Goal: Check status

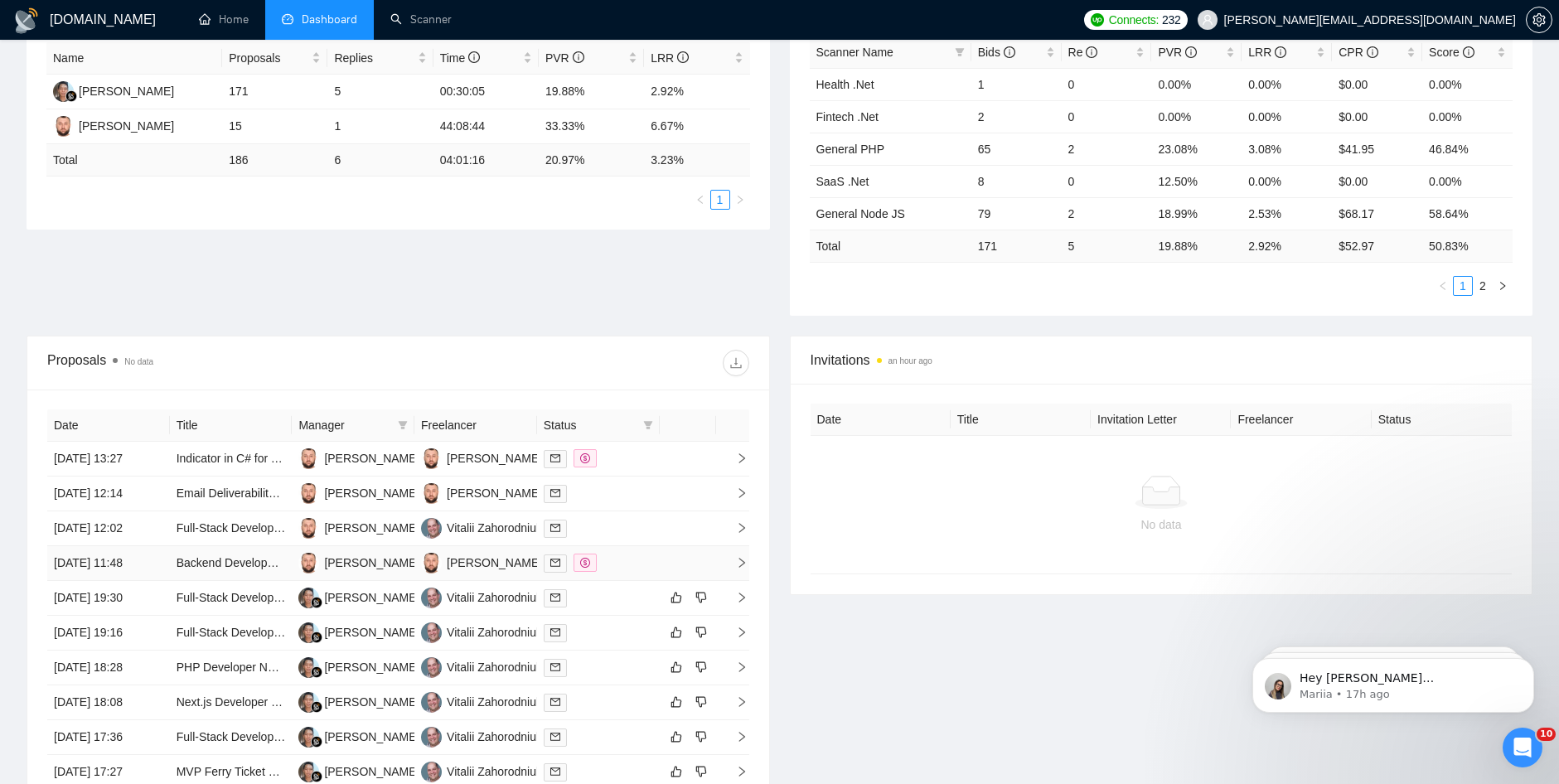
scroll to position [342, 0]
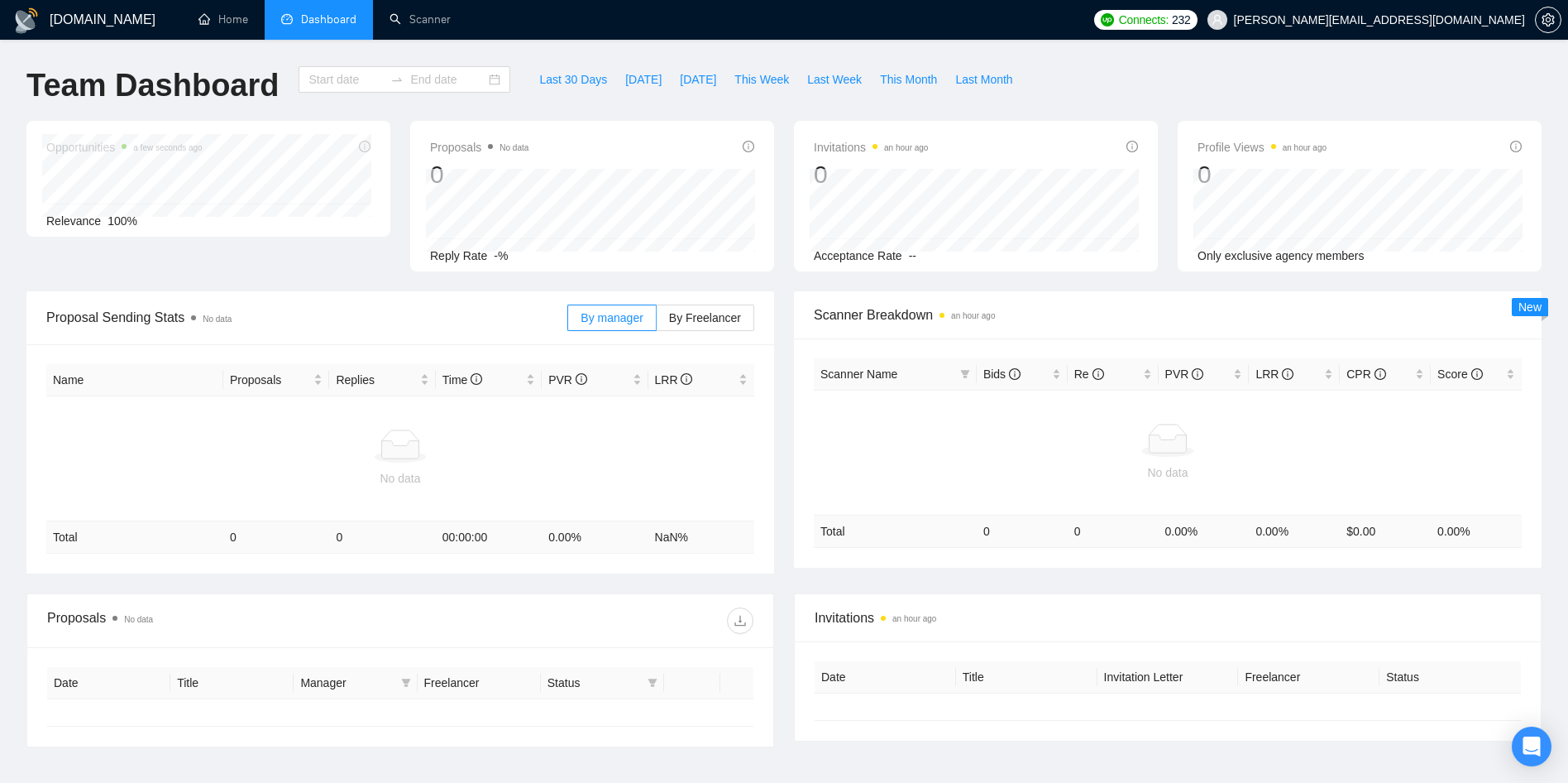
type input "[DATE]"
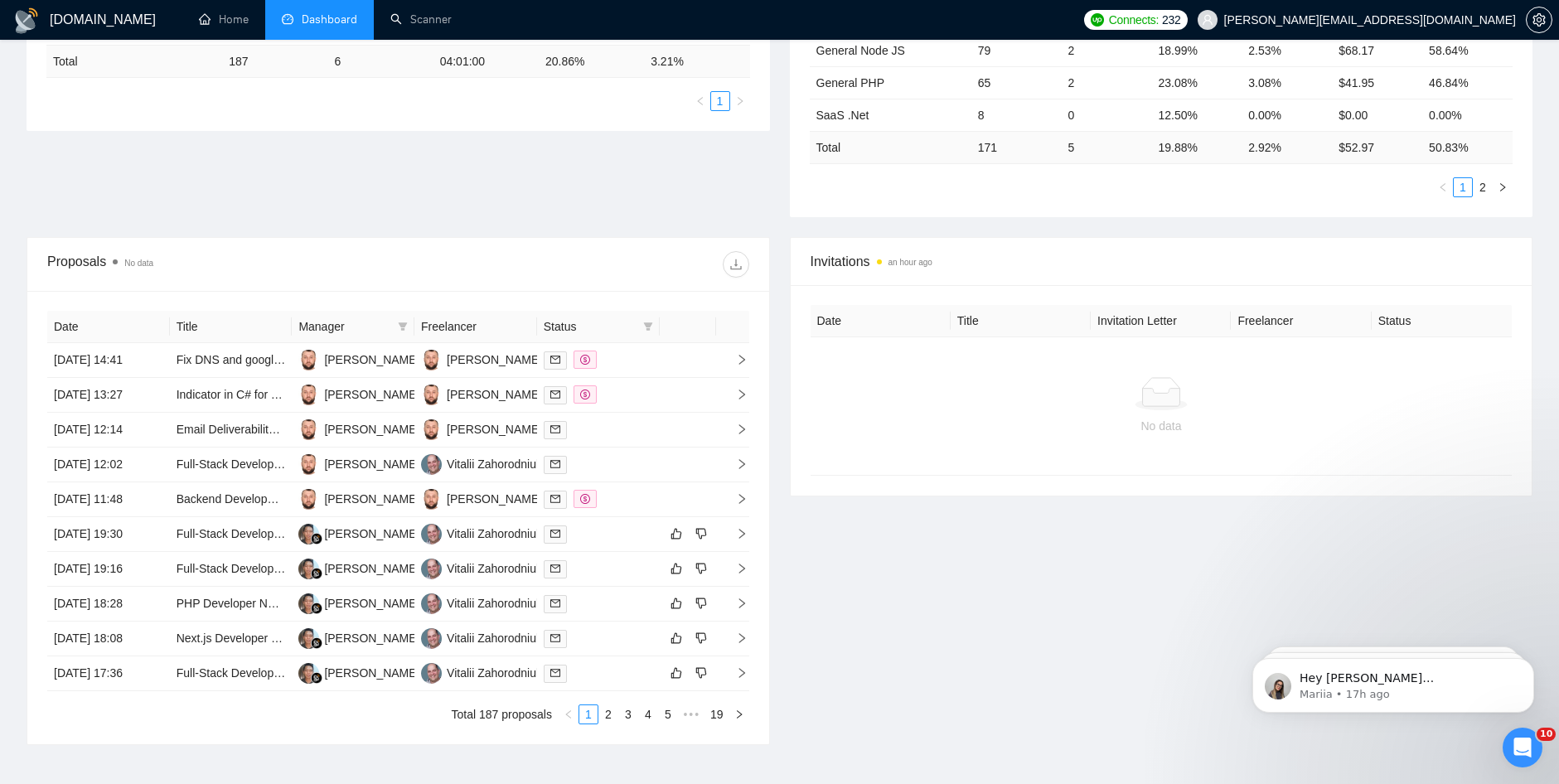
scroll to position [423, 0]
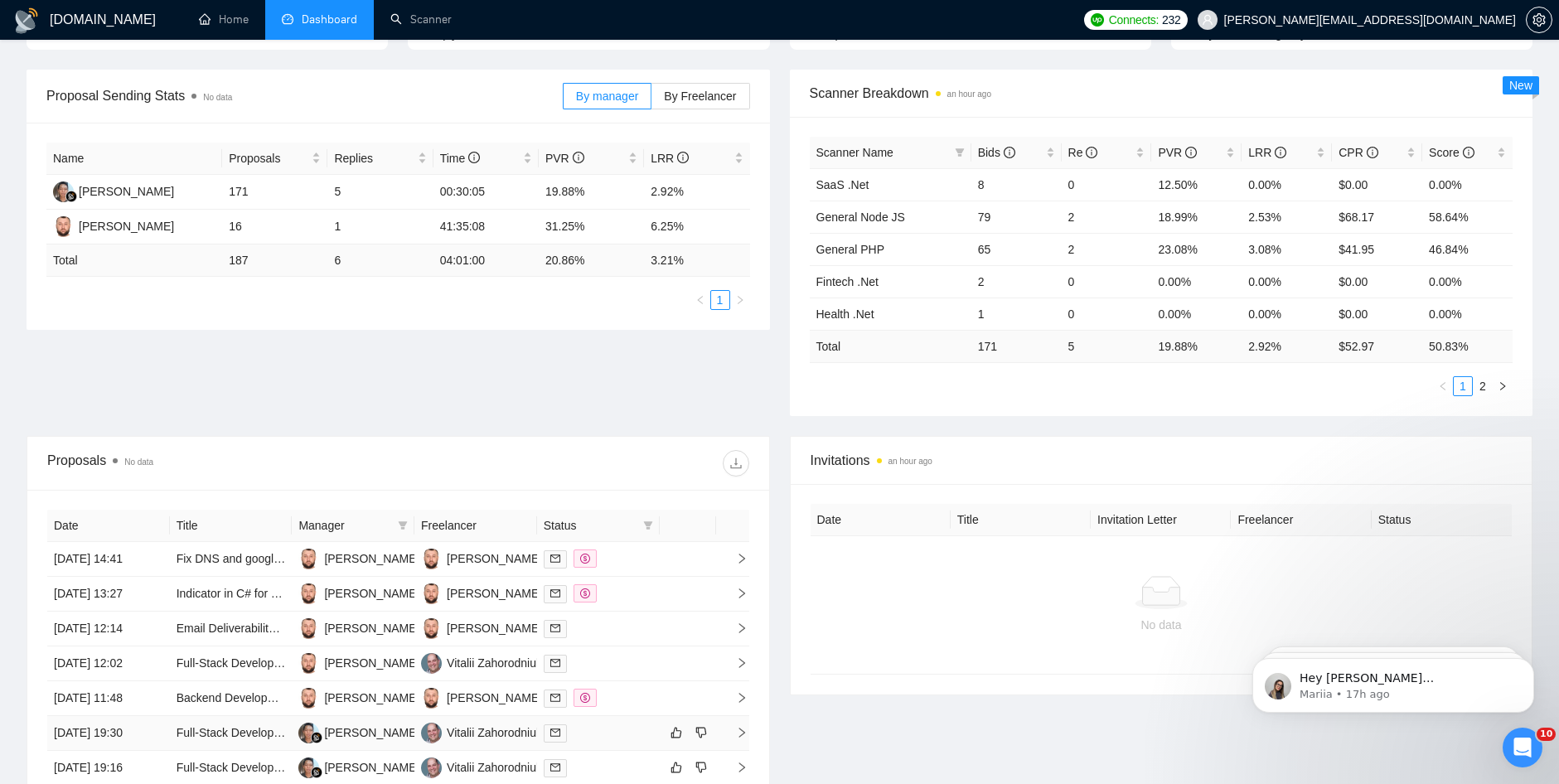
scroll to position [423, 0]
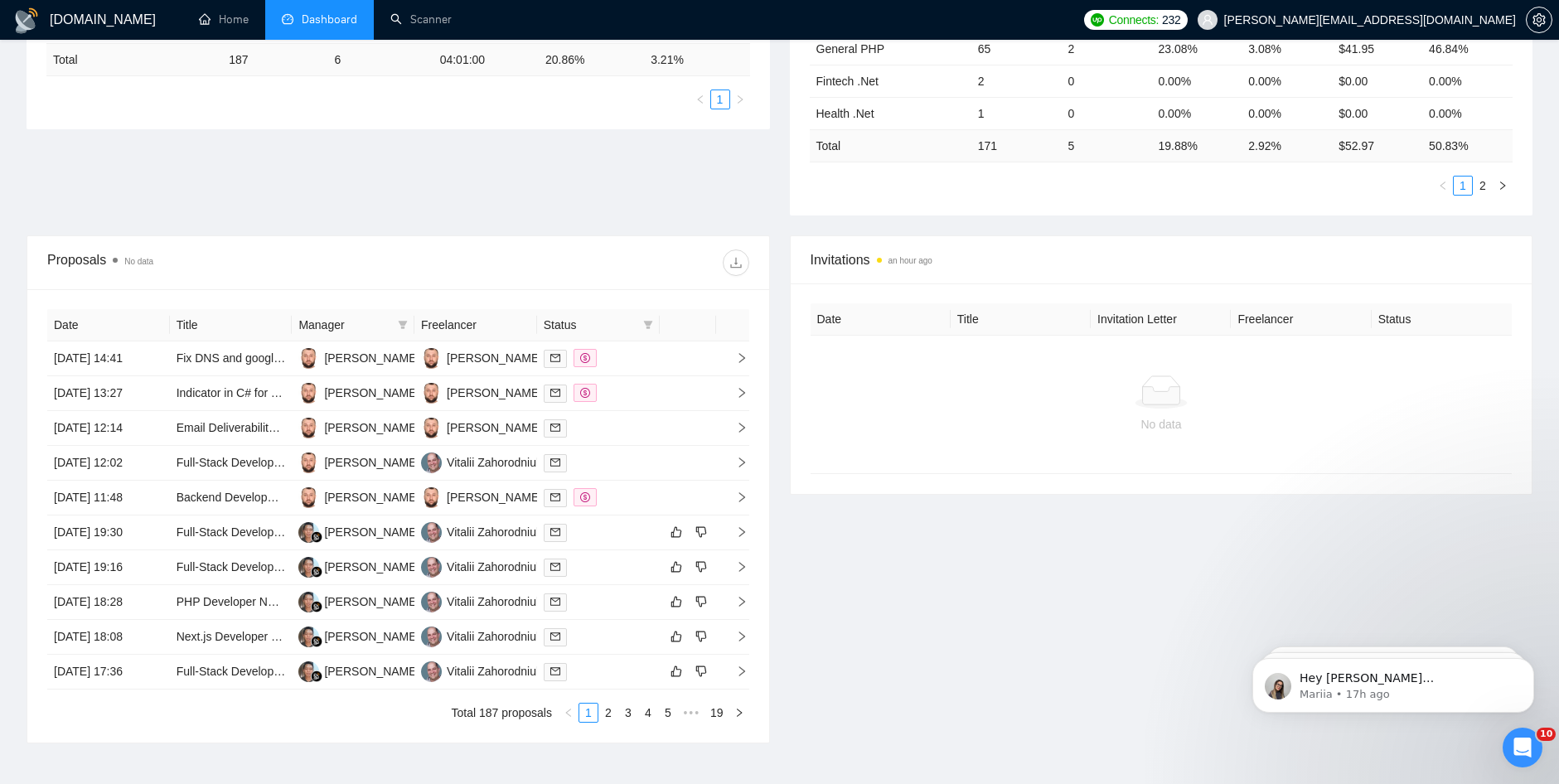
drag, startPoint x: 602, startPoint y: 392, endPoint x: 646, endPoint y: 337, distance: 70.4
drag, startPoint x: 646, startPoint y: 337, endPoint x: 671, endPoint y: 233, distance: 107.0
click at [604, 233] on div "Proposal Sending Stats No data By manager By Freelancer Name Proposals Replies …" at bounding box center [780, 53] width 1526 height 366
drag, startPoint x: 1552, startPoint y: 308, endPoint x: 594, endPoint y: 233, distance: 960.9
click at [594, 233] on div "Proposal Sending Stats No data By manager By Freelancer Name Proposals Replies …" at bounding box center [780, 53] width 1526 height 366
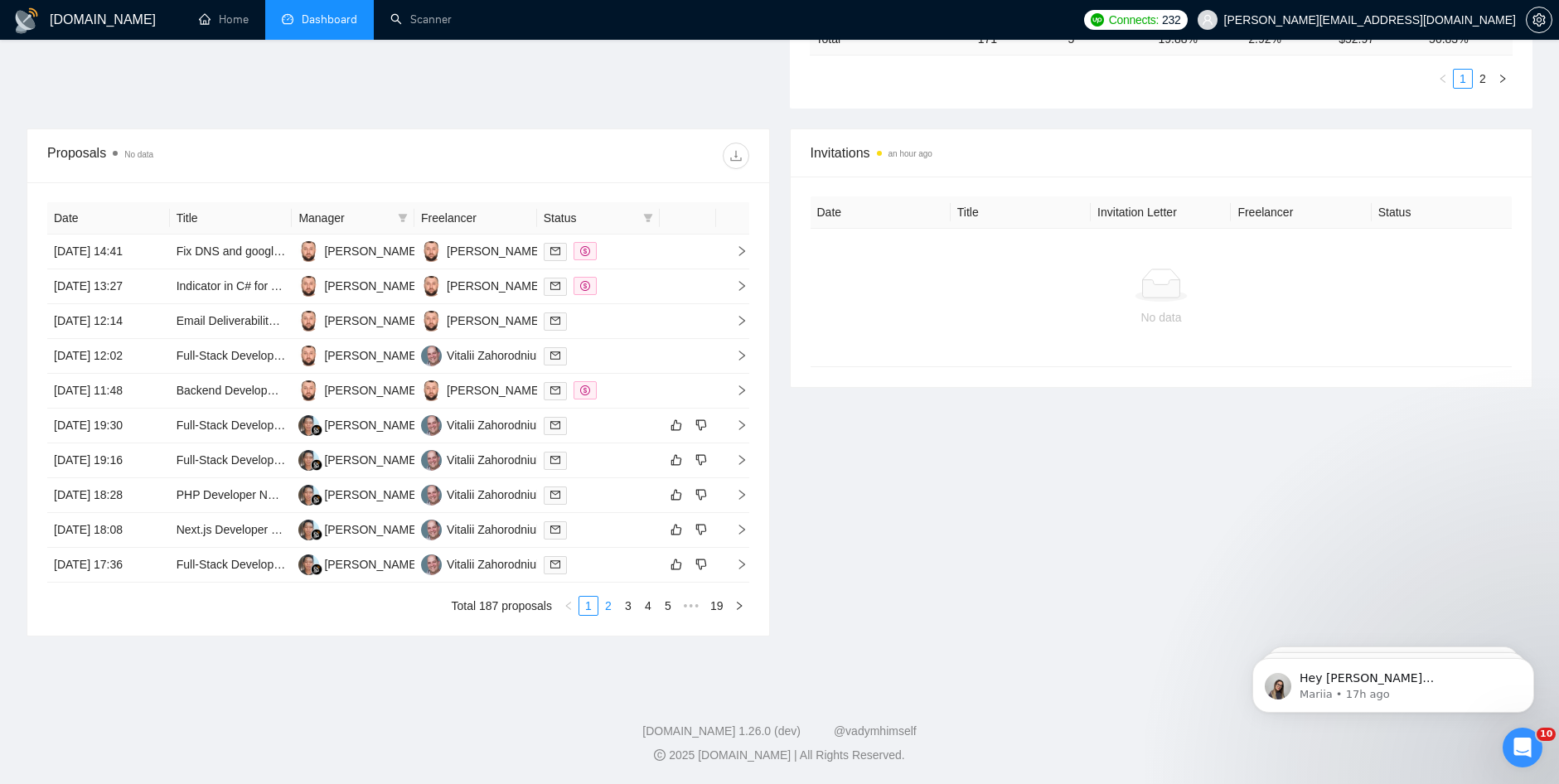
click at [607, 607] on link "2" at bounding box center [608, 606] width 19 height 19
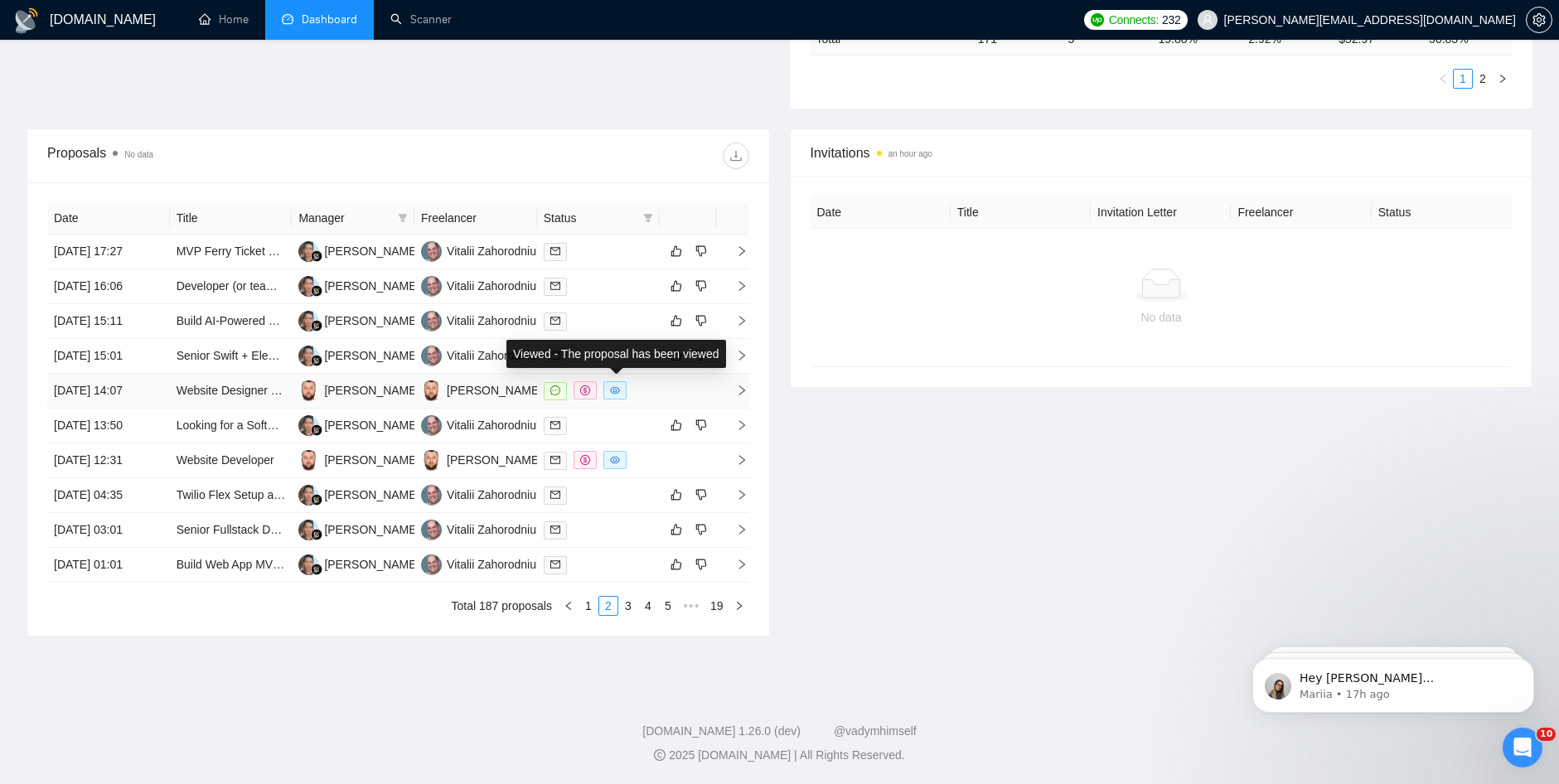
drag, startPoint x: 598, startPoint y: 424, endPoint x: 619, endPoint y: 397, distance: 34.2
click at [736, 203] on th at bounding box center [733, 218] width 33 height 32
click at [614, 166] on div at bounding box center [573, 155] width 351 height 26
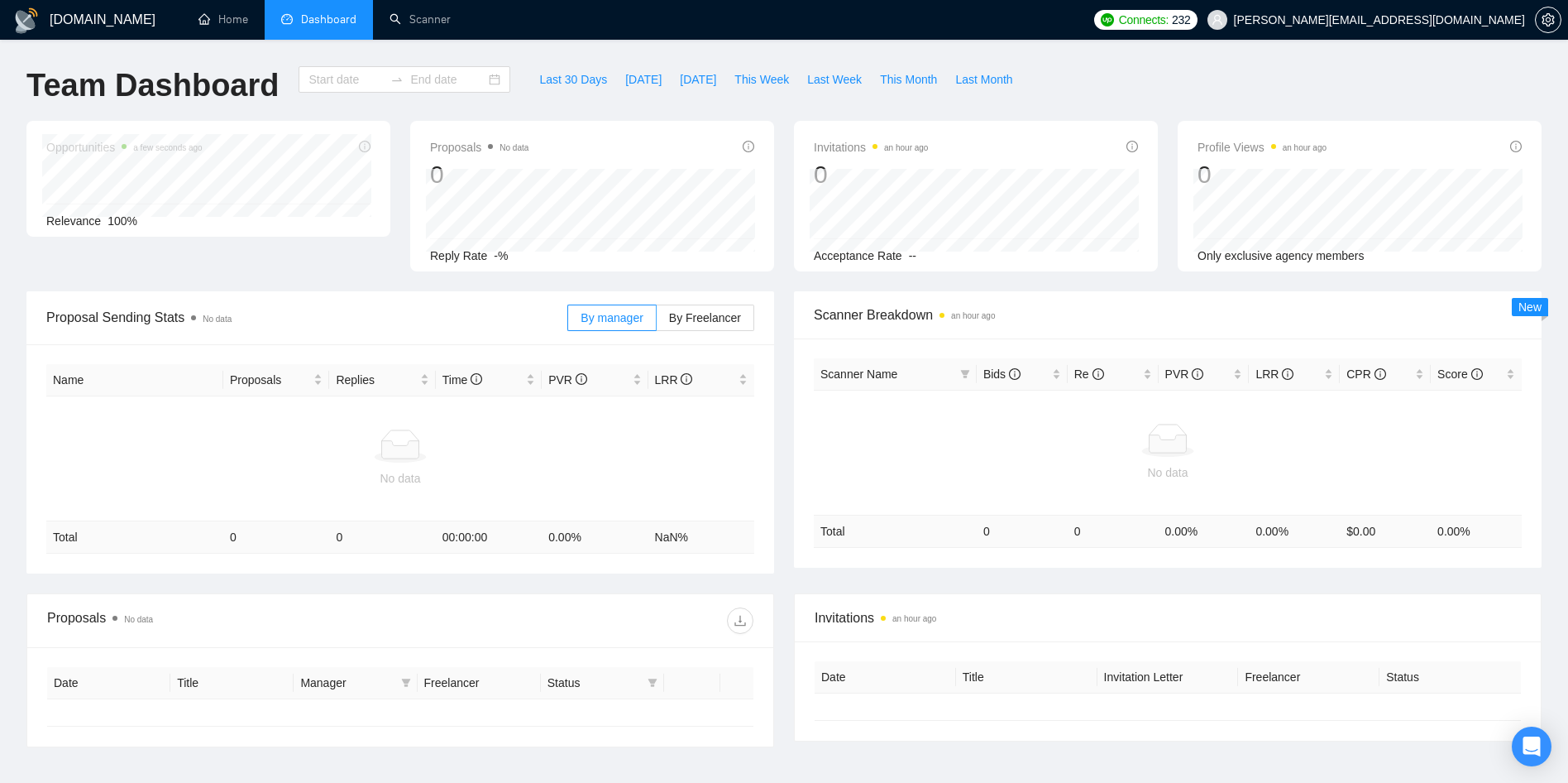
type input "[DATE]"
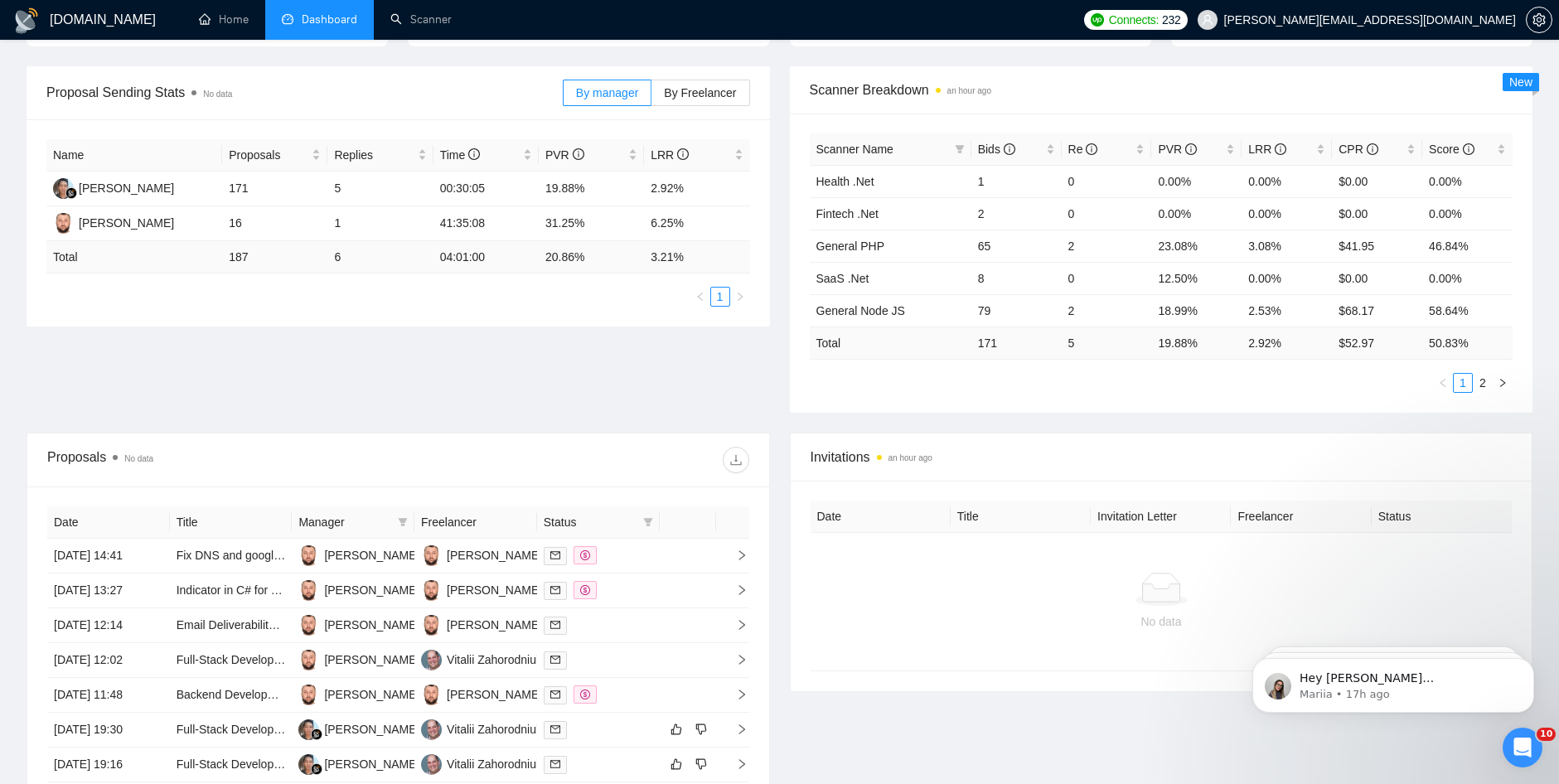
scroll to position [257, 0]
